Goal: Task Accomplishment & Management: Manage account settings

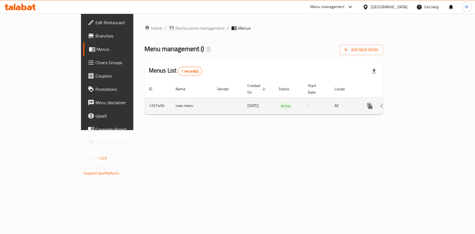
click at [421, 101] on td "enhanced table" at bounding box center [390, 105] width 62 height 17
click at [412, 103] on icon "enhanced table" at bounding box center [409, 105] width 5 height 5
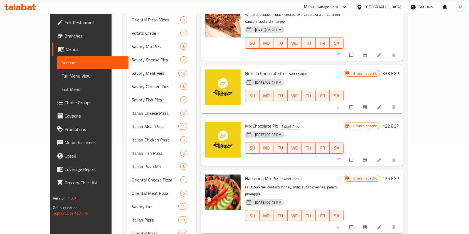
scroll to position [120, 0]
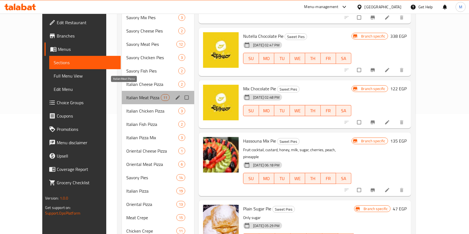
click at [136, 94] on span "Italian Meat Pizza" at bounding box center [143, 97] width 34 height 7
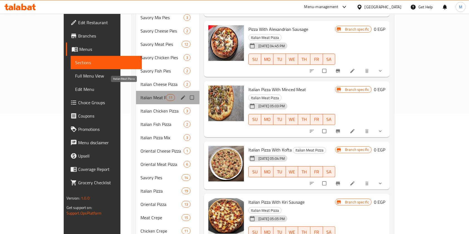
click at [140, 94] on span "Italian Meat Pizza" at bounding box center [153, 97] width 26 height 7
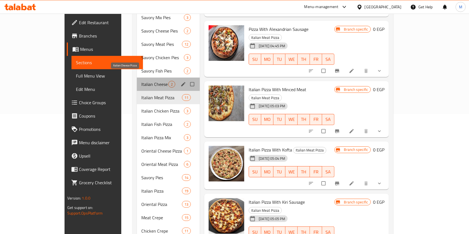
click at [141, 81] on span "Italian Cheese Pizza" at bounding box center [154, 84] width 27 height 7
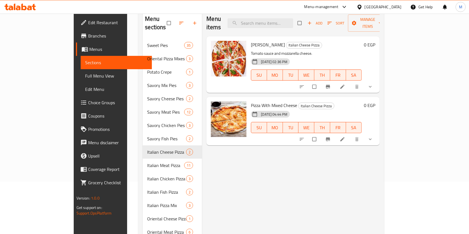
scroll to position [45, 0]
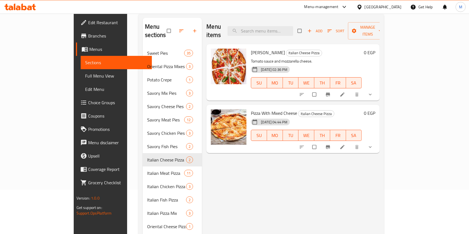
click at [378, 90] on div at bounding box center [337, 94] width 82 height 12
click at [373, 92] on icon "show more" at bounding box center [371, 95] width 6 height 6
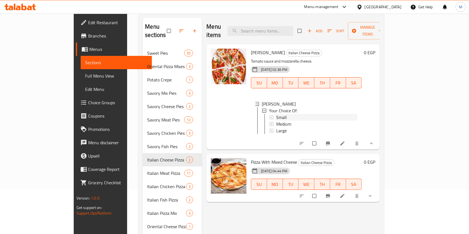
click at [349, 114] on div "Small" at bounding box center [316, 117] width 81 height 7
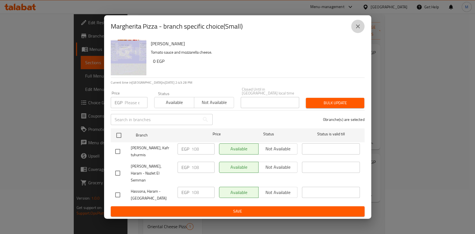
click at [356, 30] on icon "close" at bounding box center [357, 26] width 7 height 7
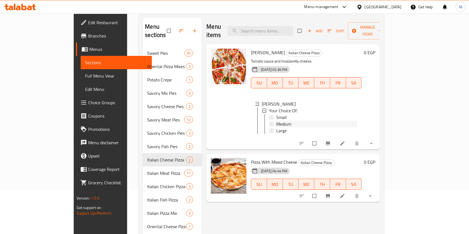
click at [276, 121] on div "Medium" at bounding box center [316, 124] width 81 height 7
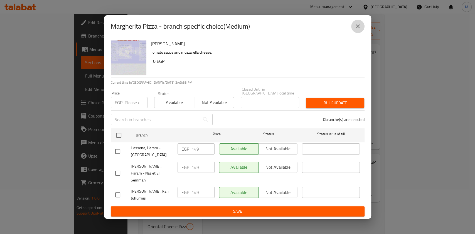
click at [361, 30] on button "close" at bounding box center [357, 26] width 13 height 13
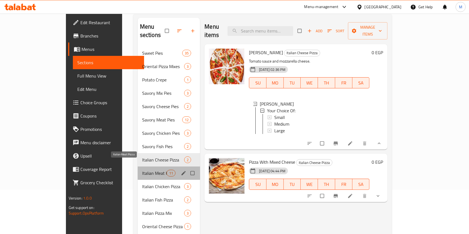
click at [142, 170] on span "Italian Meat Pizza" at bounding box center [154, 173] width 24 height 7
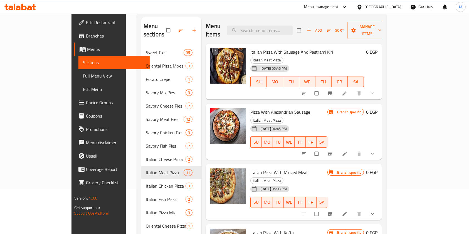
scroll to position [43, 0]
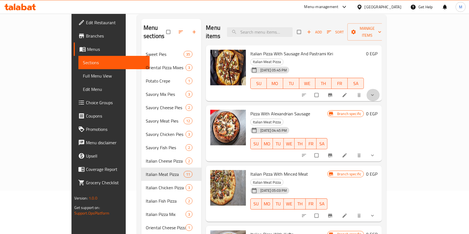
click at [380, 89] on button "show more" at bounding box center [372, 95] width 13 height 12
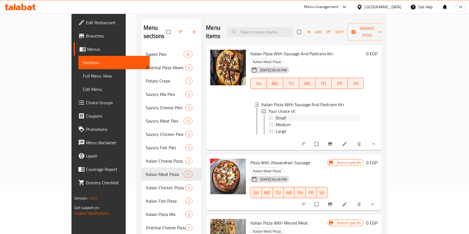
click at [301, 115] on div "Small" at bounding box center [318, 118] width 84 height 7
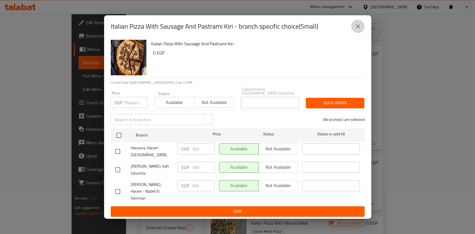
click at [358, 30] on icon "close" at bounding box center [357, 26] width 7 height 7
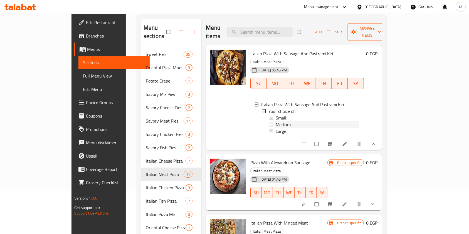
click at [276, 121] on div "Medium" at bounding box center [318, 124] width 84 height 7
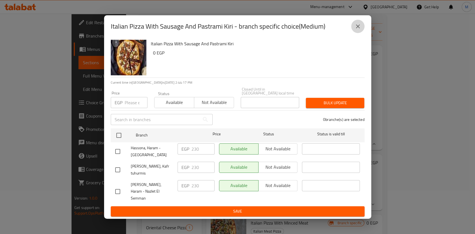
click at [361, 30] on icon "close" at bounding box center [357, 26] width 7 height 7
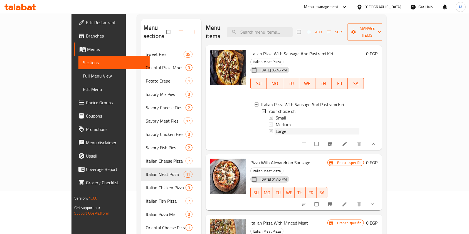
click at [295, 128] on div "Large" at bounding box center [318, 131] width 84 height 7
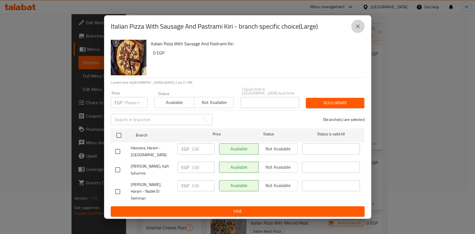
click at [356, 30] on icon "close" at bounding box center [357, 26] width 7 height 7
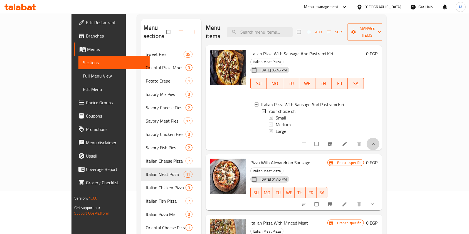
click at [380, 138] on button "show more" at bounding box center [372, 144] width 13 height 12
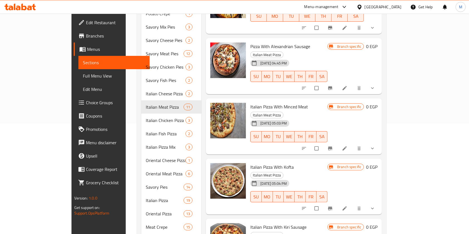
scroll to position [117, 0]
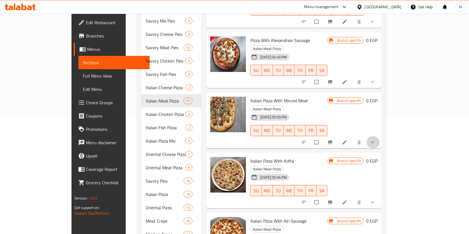
click at [380, 136] on button "show more" at bounding box center [372, 142] width 13 height 12
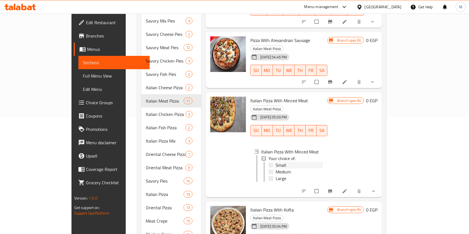
click at [310, 162] on div "Small" at bounding box center [299, 165] width 47 height 7
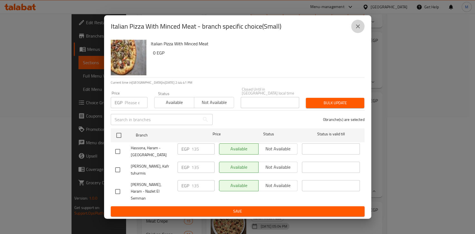
click at [360, 30] on icon "close" at bounding box center [357, 26] width 7 height 7
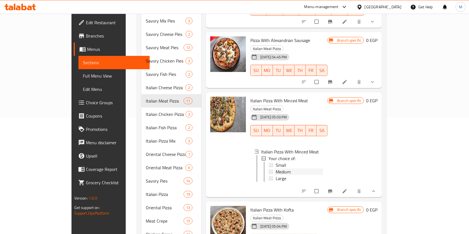
click at [278, 169] on div "Medium" at bounding box center [299, 172] width 47 height 7
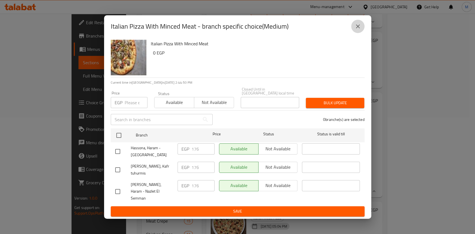
click at [360, 33] on button "close" at bounding box center [357, 26] width 13 height 13
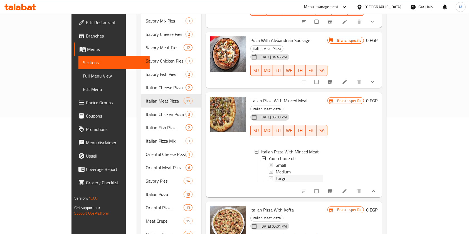
click at [286, 175] on div "Large" at bounding box center [299, 178] width 47 height 7
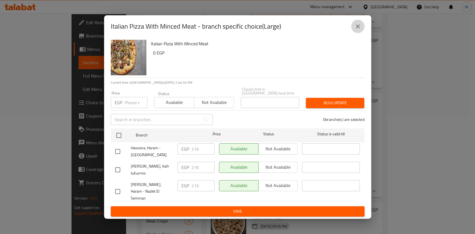
click at [358, 28] on icon "close" at bounding box center [358, 26] width 4 height 4
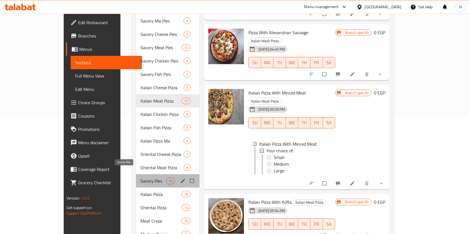
click at [140, 178] on span "Savory Pies" at bounding box center [153, 181] width 26 height 7
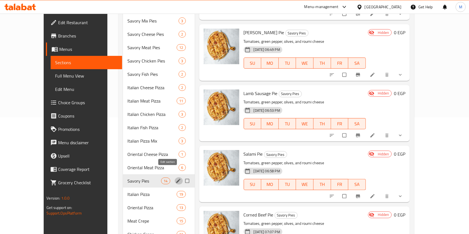
click at [176, 178] on icon "edit" at bounding box center [179, 181] width 6 height 6
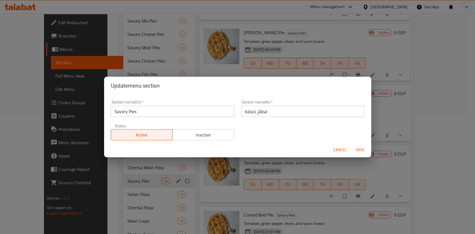
click at [336, 148] on span "Cancel" at bounding box center [339, 150] width 13 height 7
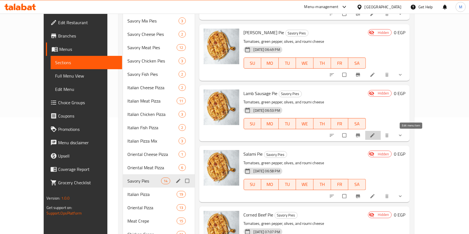
click at [376, 136] on link at bounding box center [373, 136] width 7 height 6
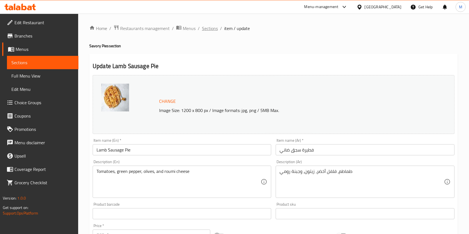
click at [216, 27] on span "Sections" at bounding box center [210, 28] width 16 height 7
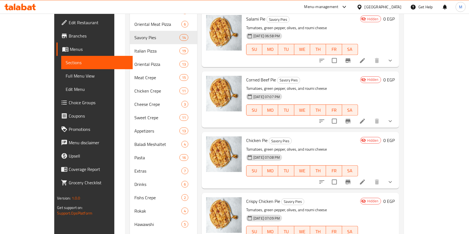
scroll to position [261, 0]
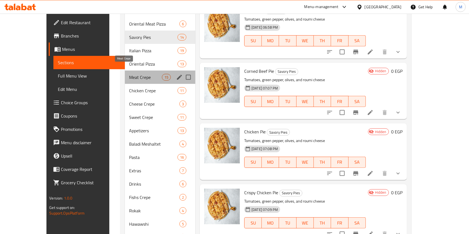
click at [136, 74] on span "Meat Crepe" at bounding box center [145, 77] width 33 height 7
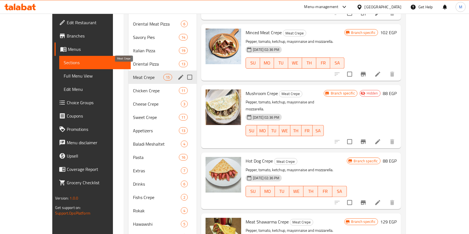
click at [136, 74] on span "Meat Crepe" at bounding box center [148, 77] width 30 height 7
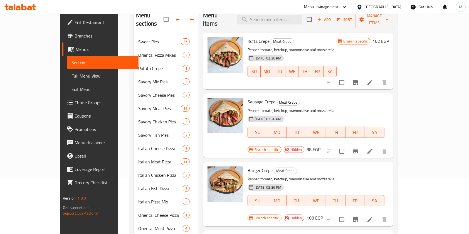
scroll to position [2, 0]
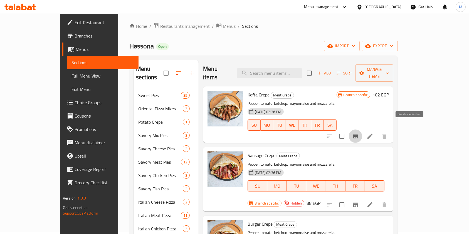
click at [362, 131] on button "Branch-specific-item" at bounding box center [355, 136] width 13 height 13
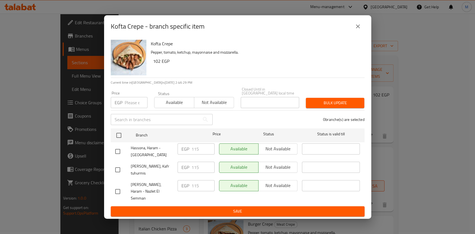
click at [352, 30] on button "close" at bounding box center [357, 26] width 13 height 13
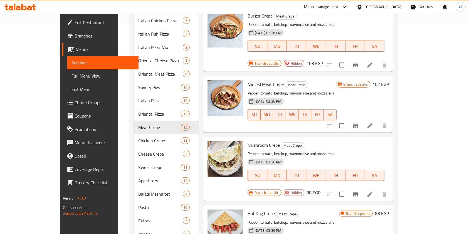
scroll to position [211, 0]
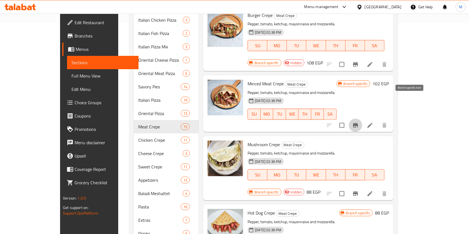
click at [358, 123] on icon "Branch-specific-item" at bounding box center [355, 125] width 5 height 4
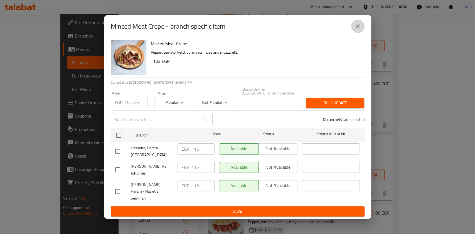
click at [361, 33] on button "close" at bounding box center [357, 26] width 13 height 13
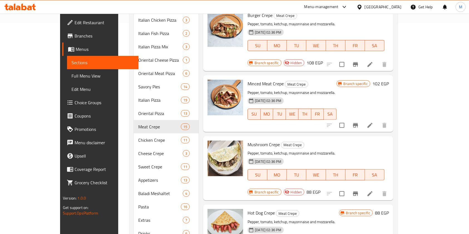
click at [393, 136] on div "Mushroom Crepe Meat Crepe Pepper, tomato, ketchup, mayonnaise and mozzarella. […" at bounding box center [298, 168] width 190 height 64
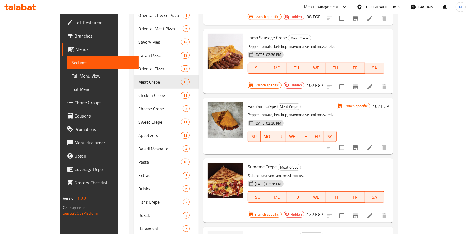
scroll to position [280, 0]
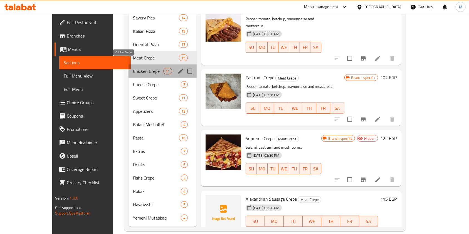
click at [133, 68] on span "Chicken Crepe" at bounding box center [148, 71] width 30 height 7
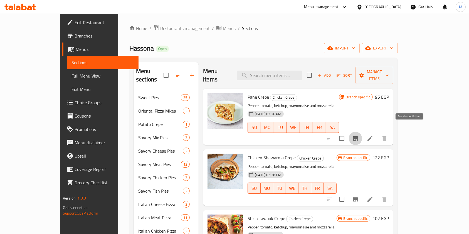
drag, startPoint x: 416, startPoint y: 133, endPoint x: 408, endPoint y: 131, distance: 8.0
click at [362, 132] on button "Branch-specific-item" at bounding box center [355, 138] width 13 height 13
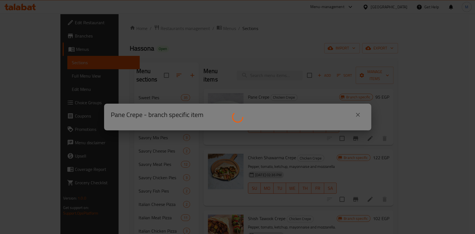
click at [408, 131] on div at bounding box center [237, 117] width 475 height 234
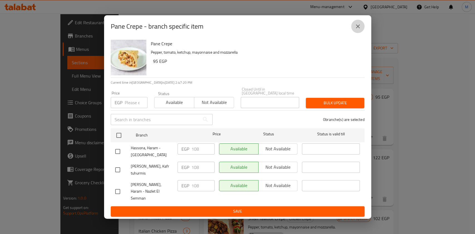
click at [354, 30] on icon "close" at bounding box center [357, 26] width 7 height 7
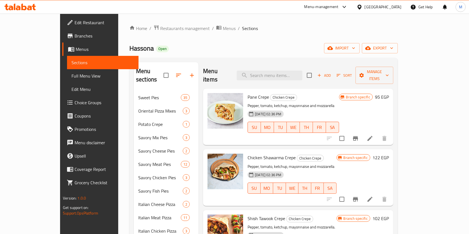
scroll to position [205, 0]
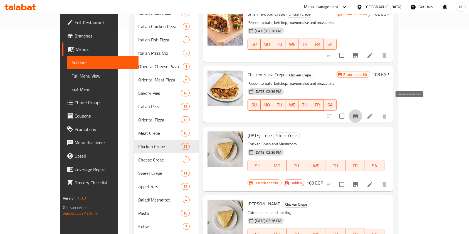
click at [362, 110] on button "Branch-specific-item" at bounding box center [355, 116] width 13 height 13
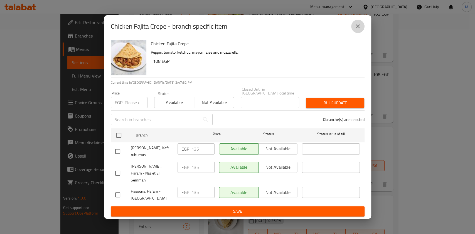
click at [362, 33] on button "close" at bounding box center [357, 26] width 13 height 13
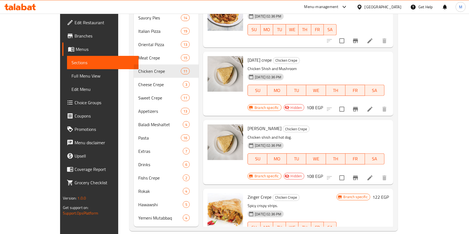
scroll to position [238, 0]
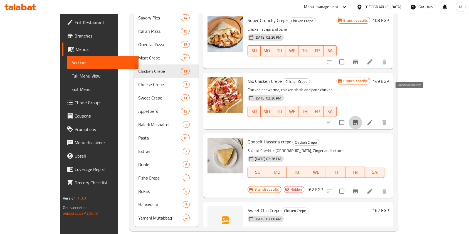
click at [362, 116] on button "Branch-specific-item" at bounding box center [355, 122] width 13 height 13
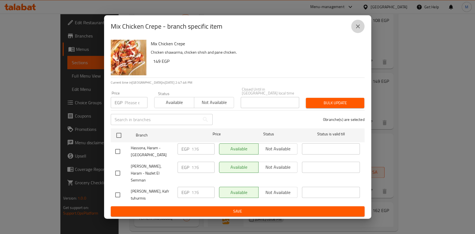
click at [358, 28] on icon "close" at bounding box center [358, 26] width 4 height 4
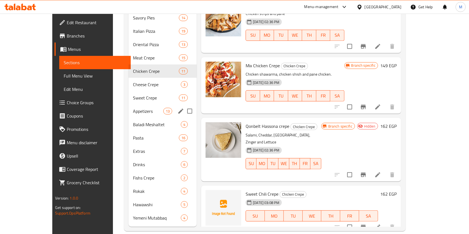
click at [139, 107] on div "Appetizers 13" at bounding box center [163, 111] width 68 height 13
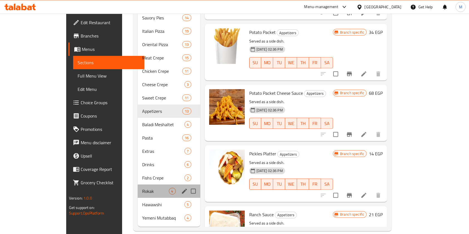
click at [138, 185] on div "Rokak 4" at bounding box center [169, 191] width 62 height 13
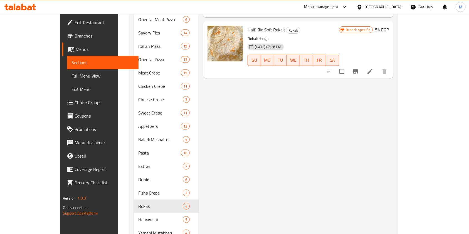
scroll to position [60, 0]
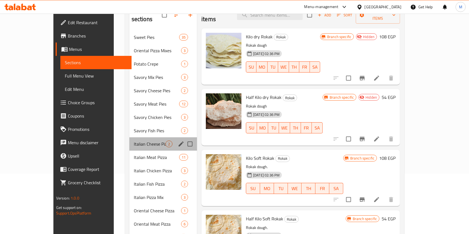
click at [131, 137] on div "Italian Cheese Pizza 2" at bounding box center [163, 143] width 68 height 13
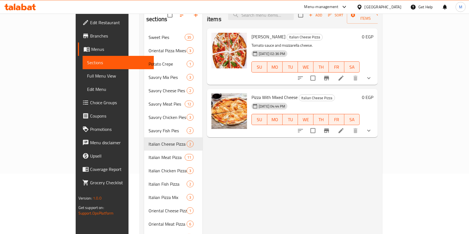
scroll to position [265, 0]
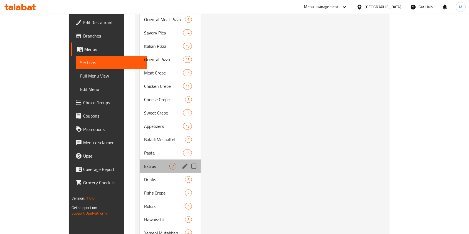
click at [140, 160] on div "Extras 7" at bounding box center [170, 166] width 61 height 13
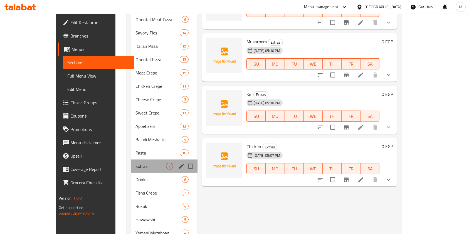
click at [131, 160] on div "Extras 7" at bounding box center [164, 166] width 67 height 13
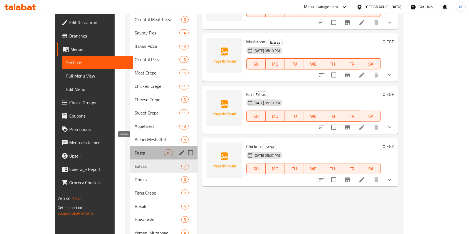
click at [135, 150] on span "Pasta" at bounding box center [149, 153] width 29 height 7
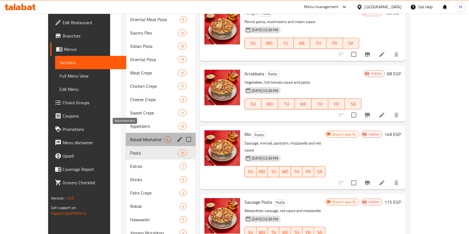
click at [130, 136] on span "Baladi Meshaltet" at bounding box center [147, 139] width 34 height 7
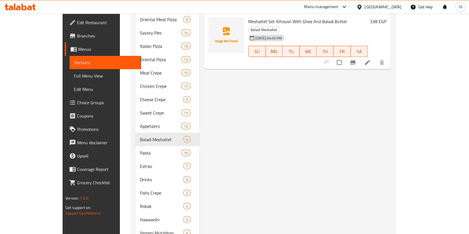
scroll to position [60, 0]
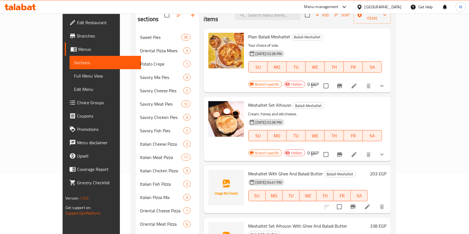
click at [406, 81] on div "Home / Restaurants management / Menus / Sections Hassona Open import export Men…" at bounding box center [263, 207] width 287 height 509
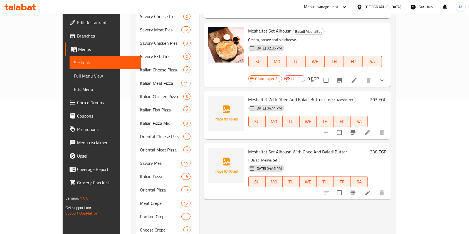
scroll to position [139, 0]
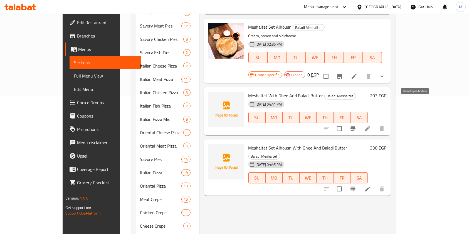
click at [360, 122] on button "Branch-specific-item" at bounding box center [352, 128] width 13 height 13
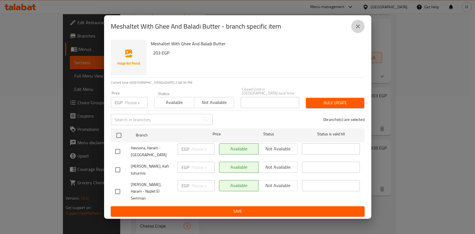
click at [358, 28] on icon "close" at bounding box center [358, 26] width 4 height 4
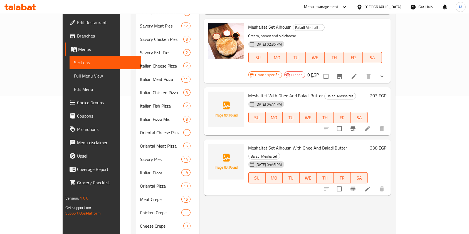
scroll to position [0, 0]
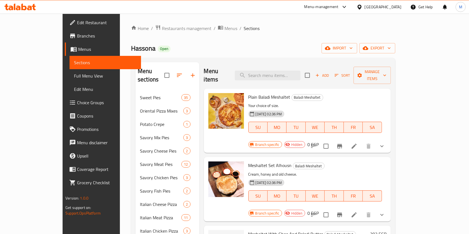
drag, startPoint x: 143, startPoint y: 81, endPoint x: 135, endPoint y: 92, distance: 14.4
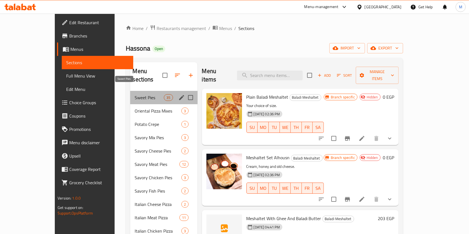
click at [135, 94] on span "Sweet Pies" at bounding box center [149, 97] width 29 height 7
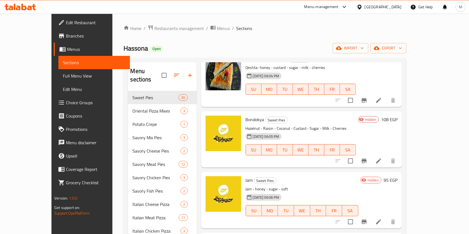
drag, startPoint x: 252, startPoint y: 69, endPoint x: 231, endPoint y: 72, distance: 20.5
click at [243, 114] on div "Bondokya Sweet Pies Hazelnut - Raisin - Coconut - Custard - Sugar - Milk - Cher…" at bounding box center [300, 140] width 115 height 52
click at [246, 176] on span "Jam" at bounding box center [249, 180] width 7 height 8
click at [254, 178] on span "Sweet Pies" at bounding box center [265, 181] width 22 height 6
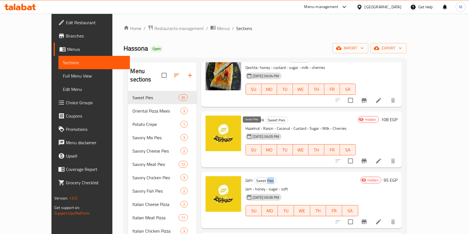
click at [254, 178] on span "Sweet Pies" at bounding box center [265, 181] width 22 height 6
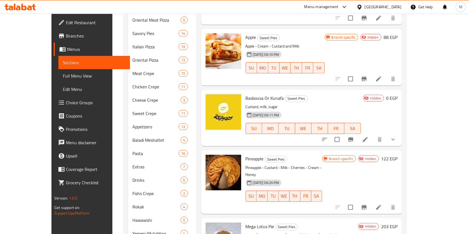
scroll to position [280, 0]
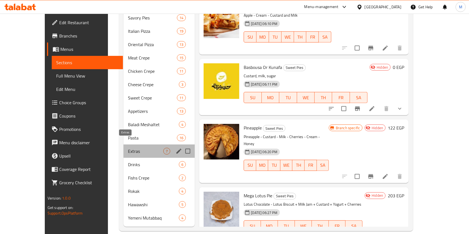
click at [129, 148] on span "Extras" at bounding box center [145, 151] width 35 height 7
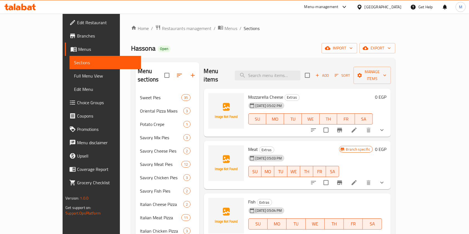
scroll to position [205, 0]
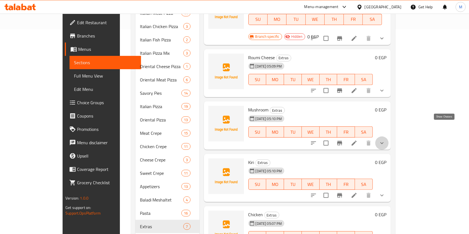
click at [385, 140] on icon "show more" at bounding box center [382, 143] width 7 height 7
